Goal: Information Seeking & Learning: Learn about a topic

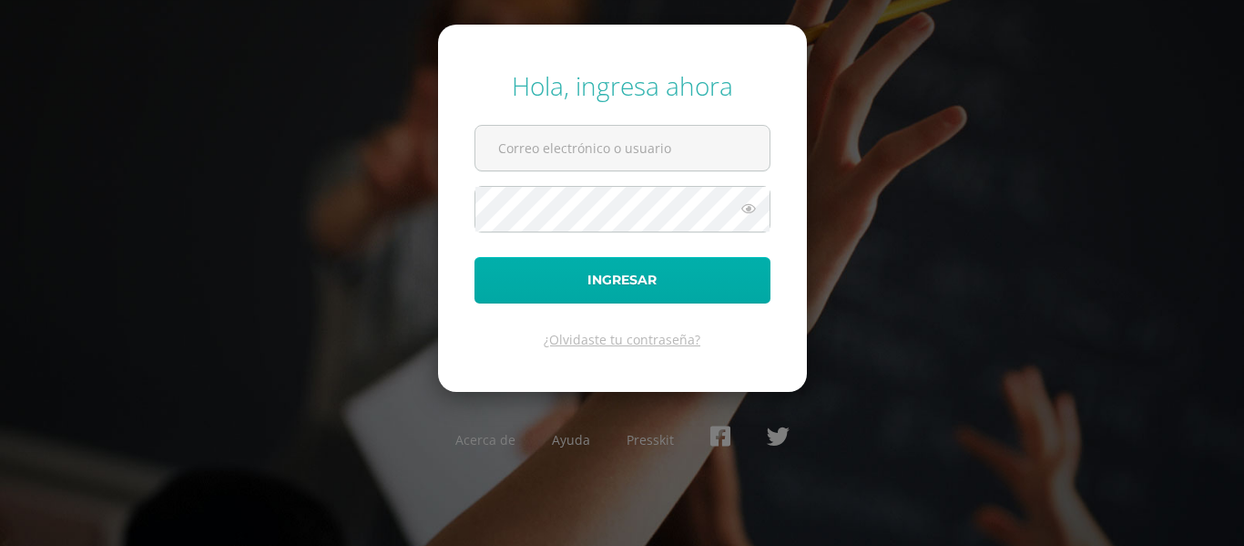
type input "2020030@fatima.edoo.gt"
click at [617, 293] on button "Ingresar" at bounding box center [623, 280] width 296 height 46
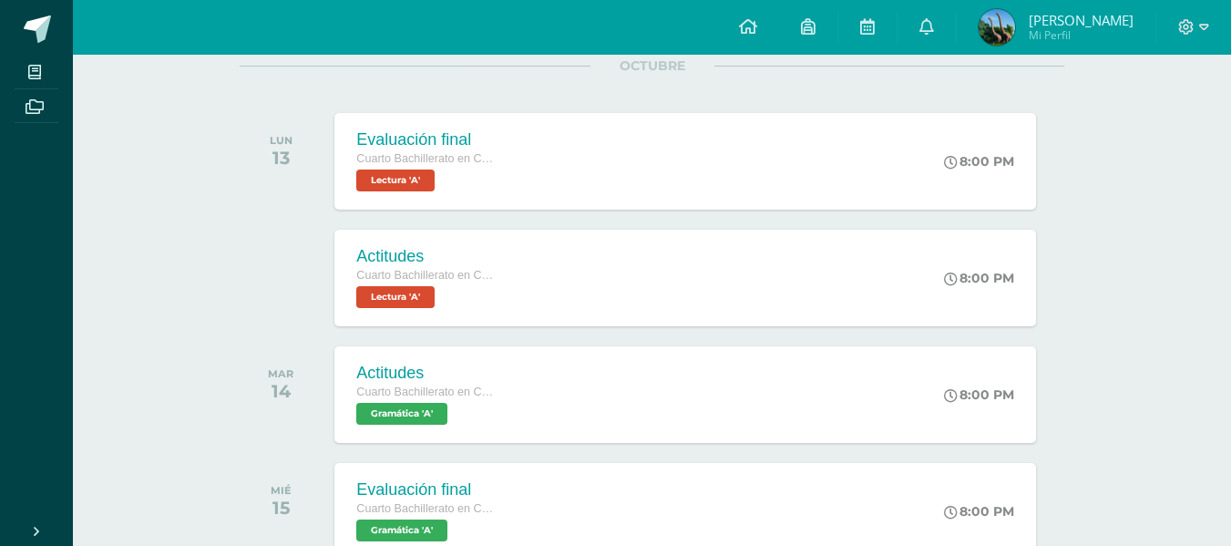
scroll to position [241, 0]
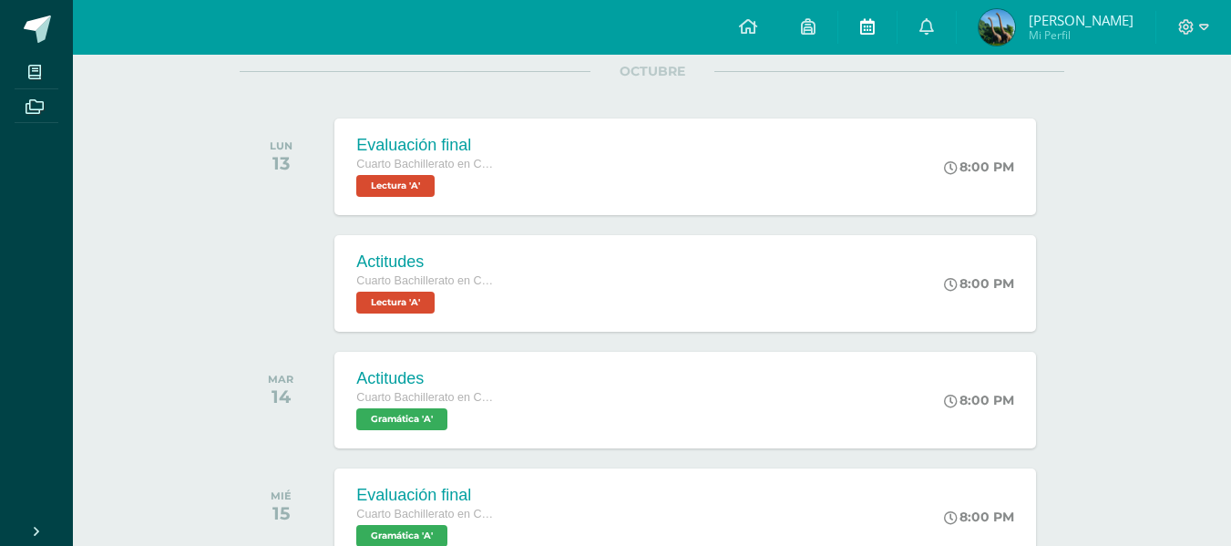
click at [863, 35] on link at bounding box center [867, 27] width 58 height 55
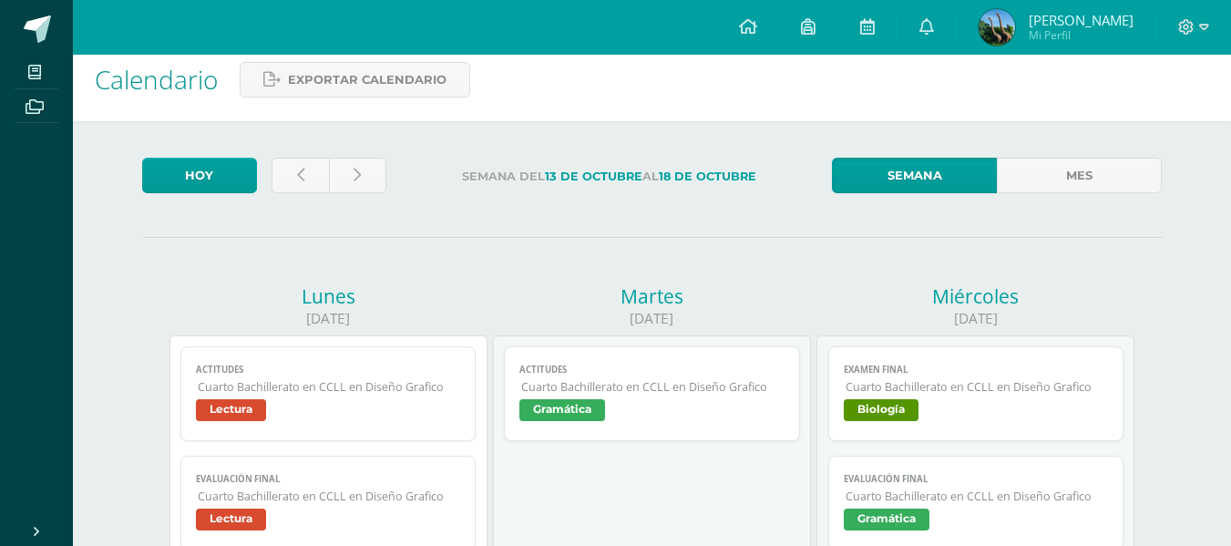
scroll to position [5, 0]
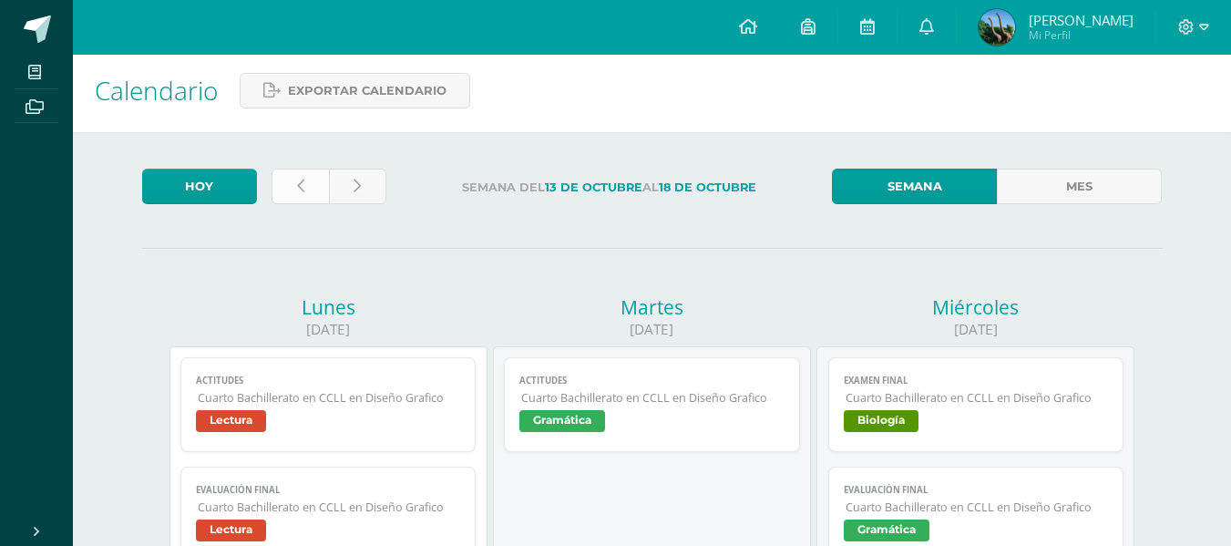
click at [312, 180] on link at bounding box center [299, 187] width 57 height 36
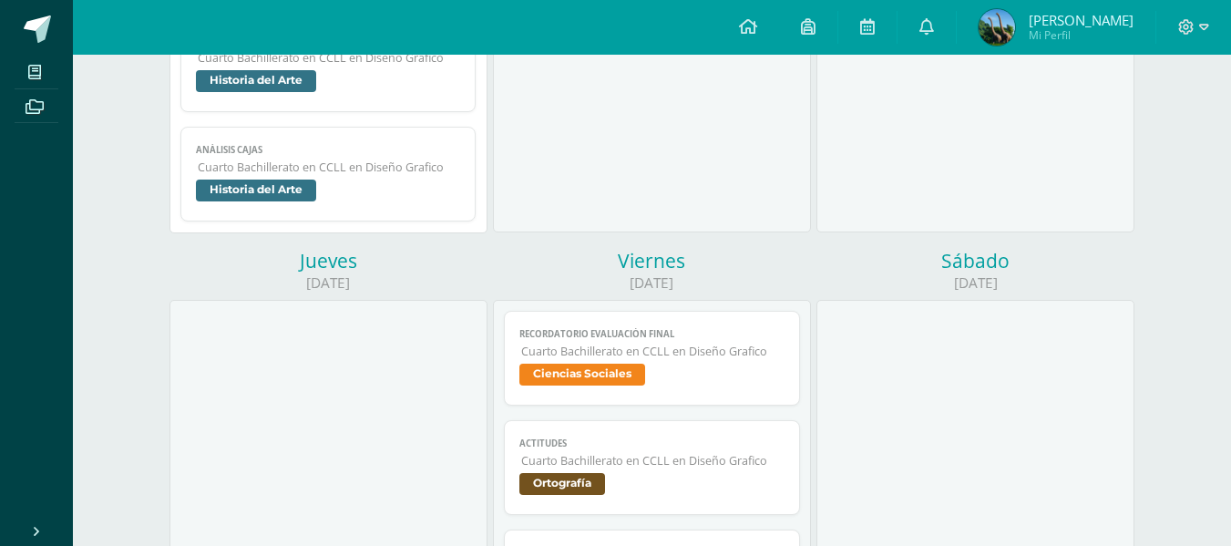
scroll to position [4853, 0]
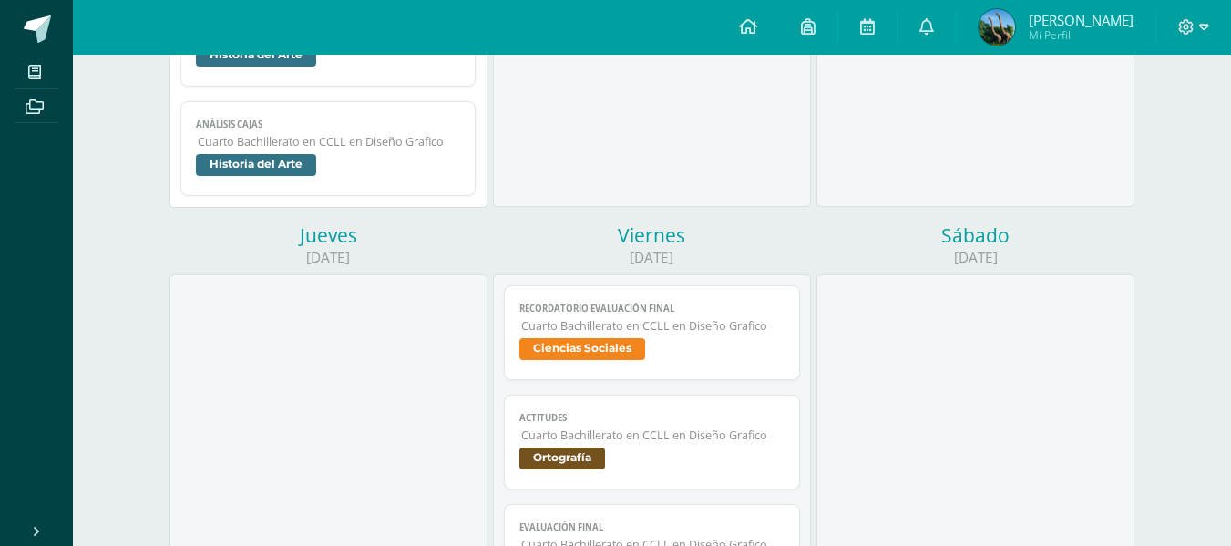
click at [437, 148] on span "Cuarto Bachillerato en CCLL en Diseño Grafico" at bounding box center [329, 141] width 263 height 15
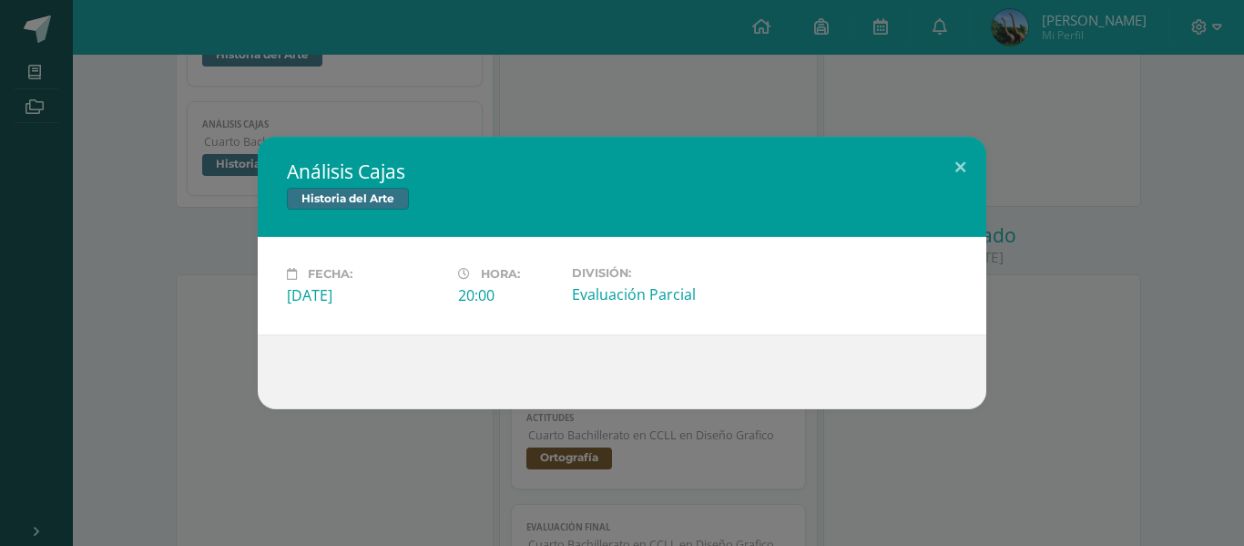
click at [226, 236] on div "Análisis Cajas Historia del Arte Fecha: [DATE] Hora: 20:00 División: Evaluación…" at bounding box center [622, 273] width 1230 height 272
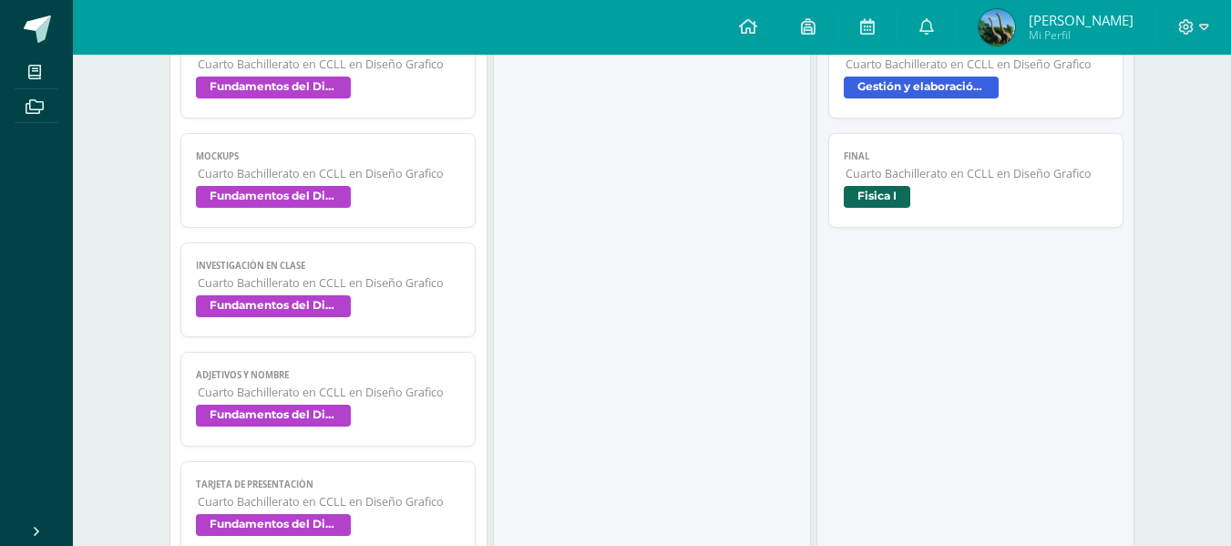
scroll to position [139, 0]
